Goal: Navigation & Orientation: Find specific page/section

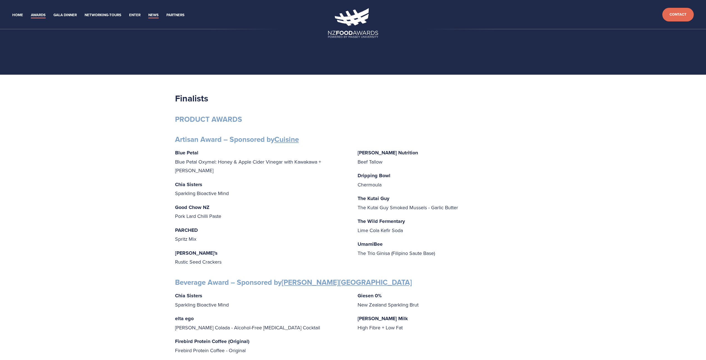
click at [151, 14] on link "News" at bounding box center [153, 15] width 10 height 6
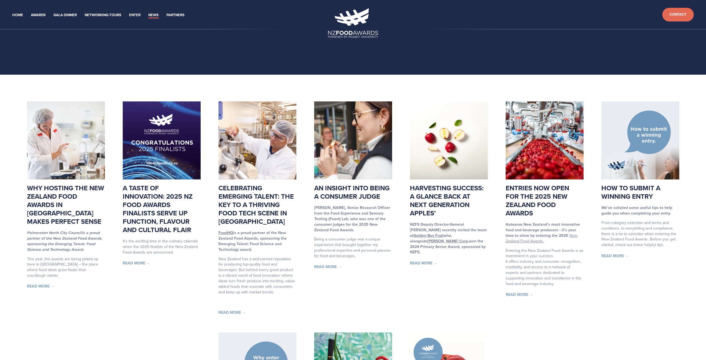
click at [369, 35] on img at bounding box center [353, 23] width 50 height 30
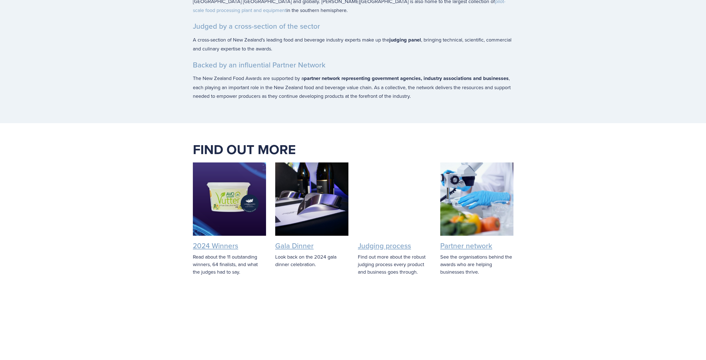
scroll to position [1002, 0]
